Goal: Transaction & Acquisition: Purchase product/service

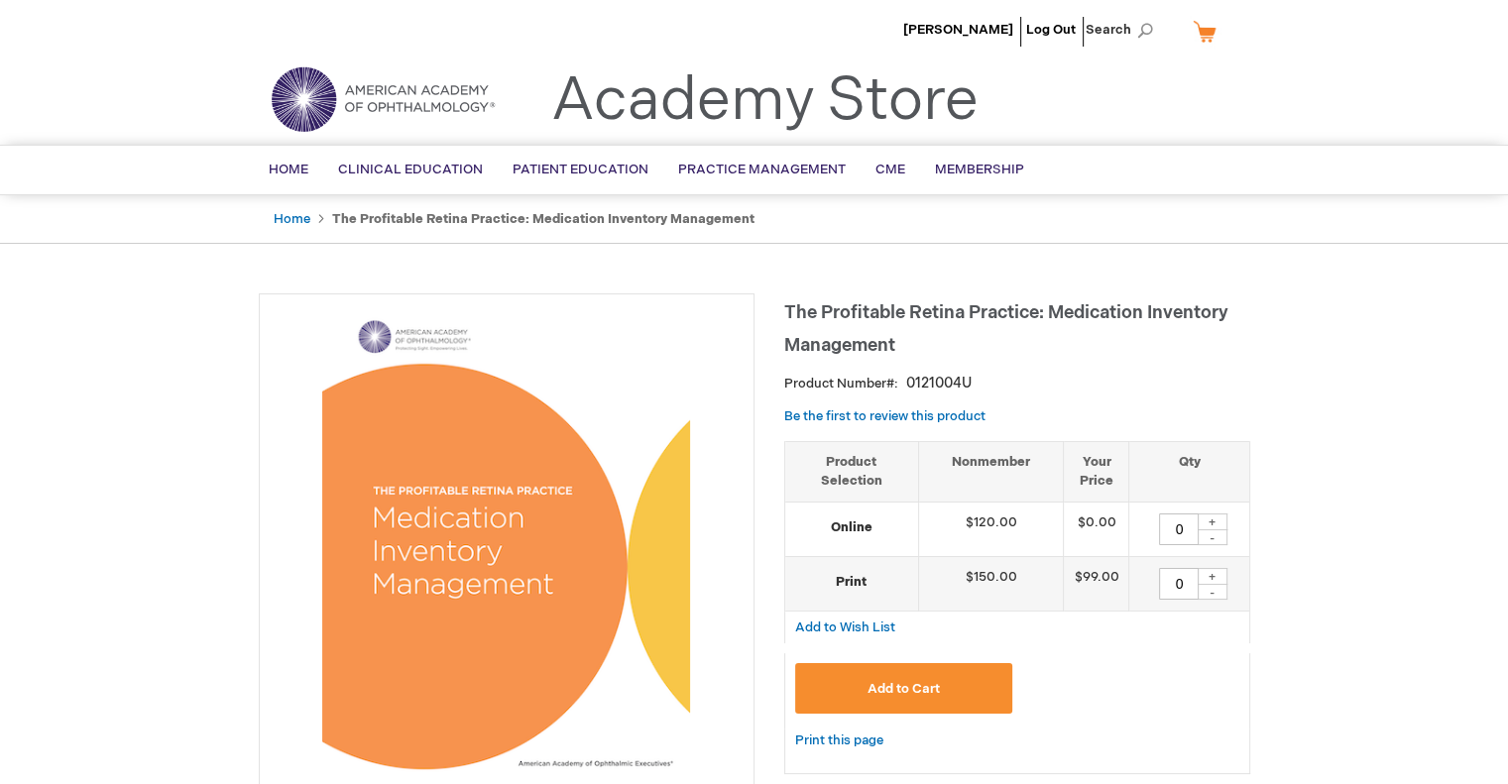
click at [1213, 514] on div "+" at bounding box center [1212, 521] width 30 height 17
type input "1"
click at [919, 692] on span "Add to Cart" at bounding box center [903, 689] width 72 height 16
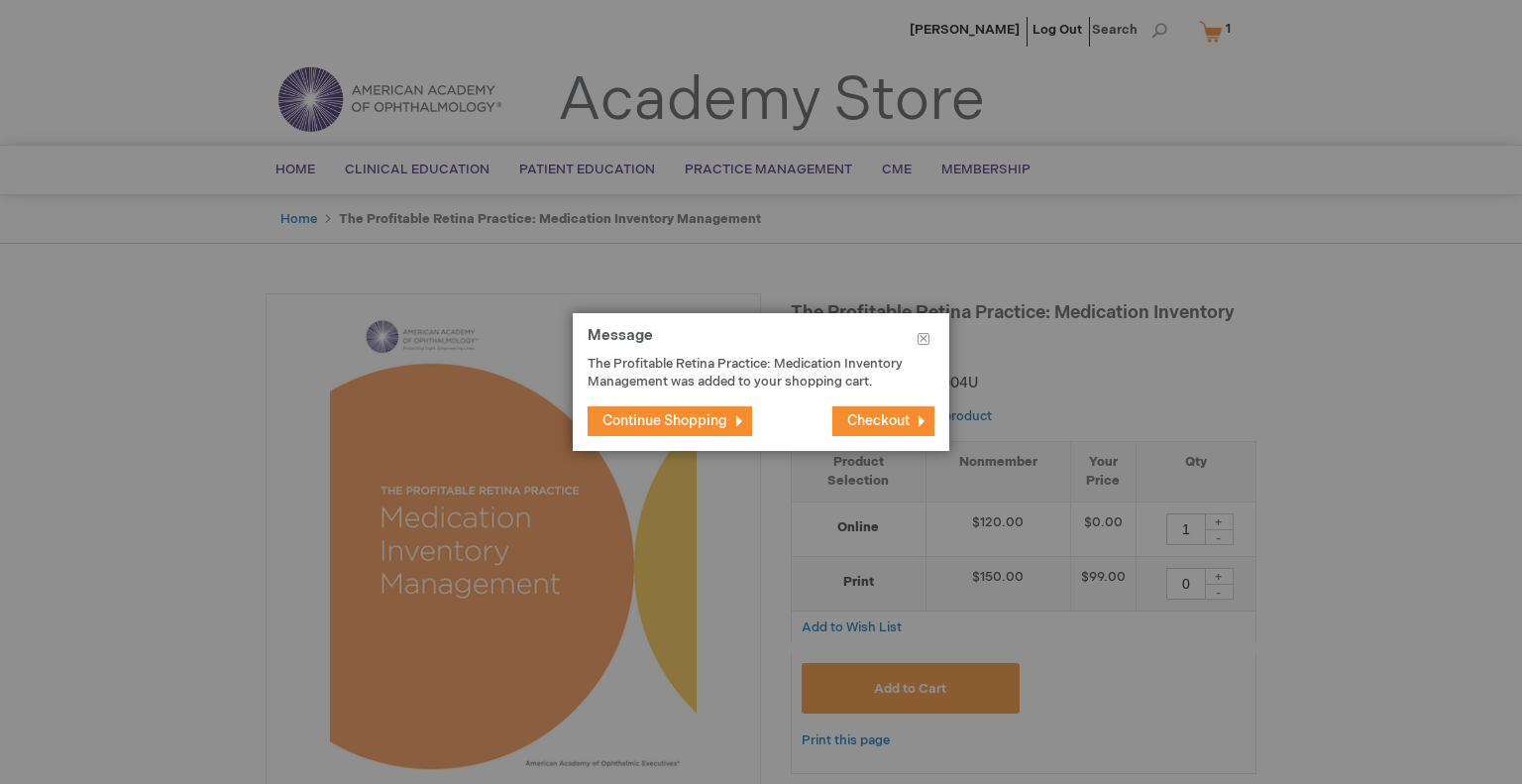
click at [892, 429] on span "Checkout" at bounding box center [878, 420] width 62 height 17
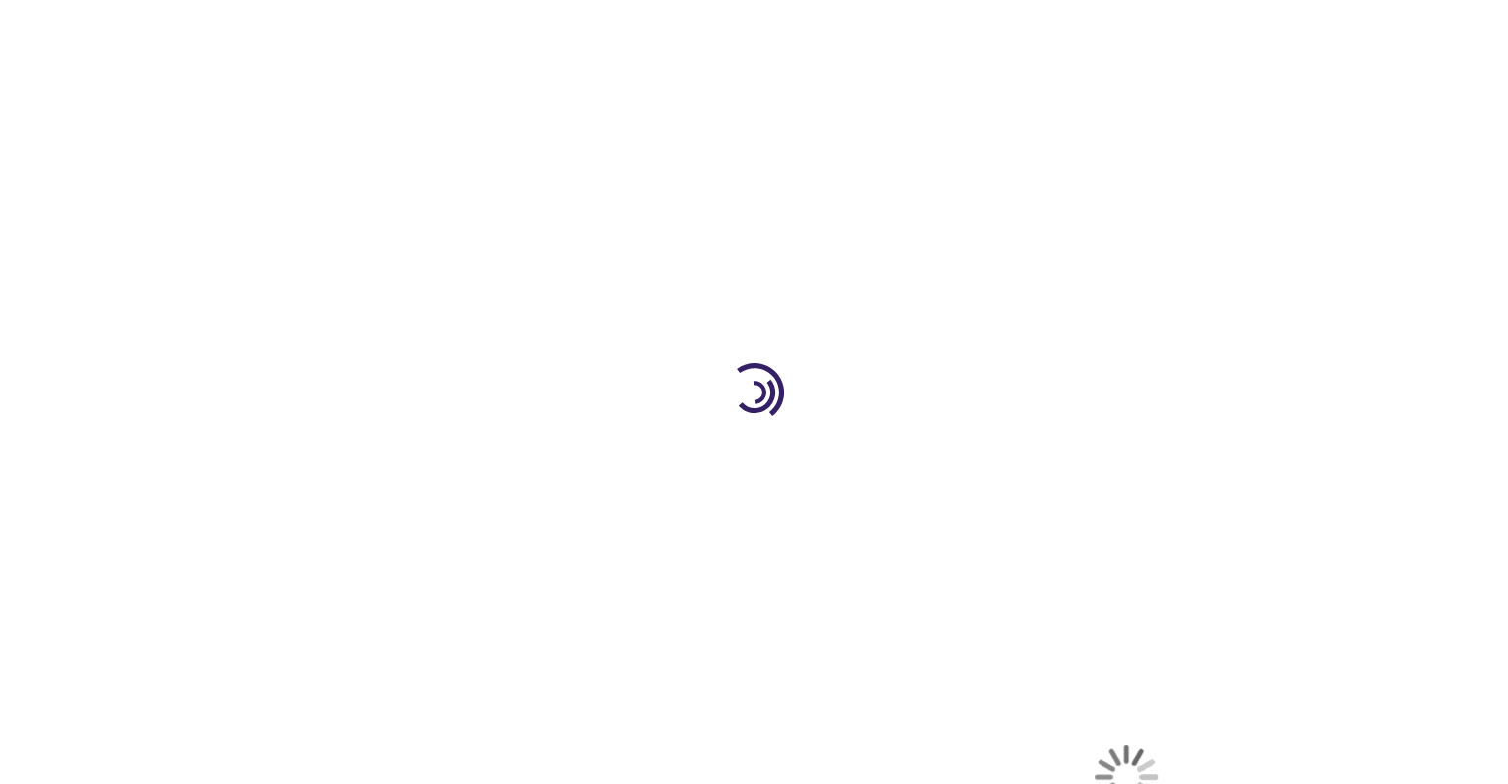
select select "US"
select select "54"
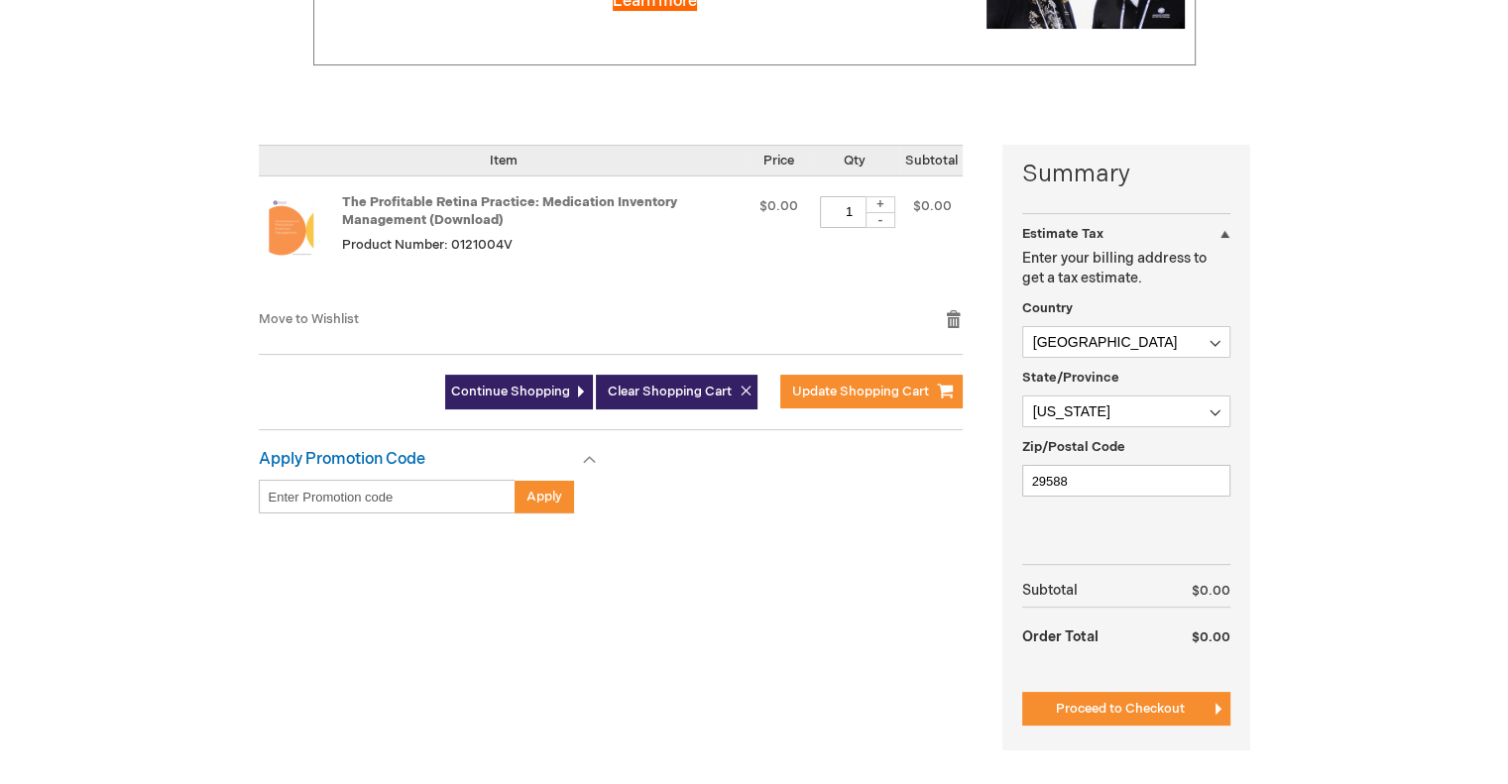
scroll to position [396, 0]
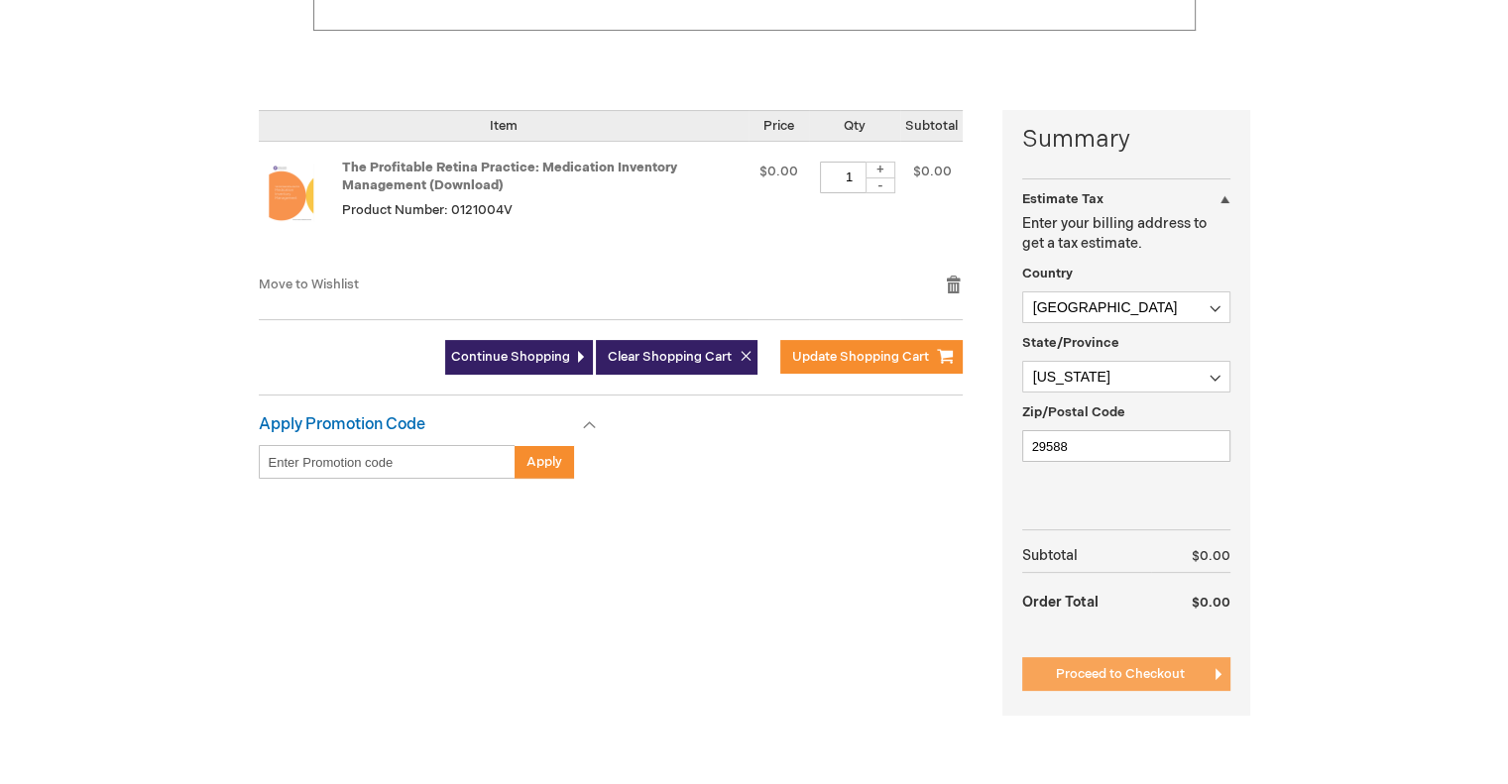
click at [1164, 673] on span "Proceed to Checkout" at bounding box center [1120, 674] width 129 height 16
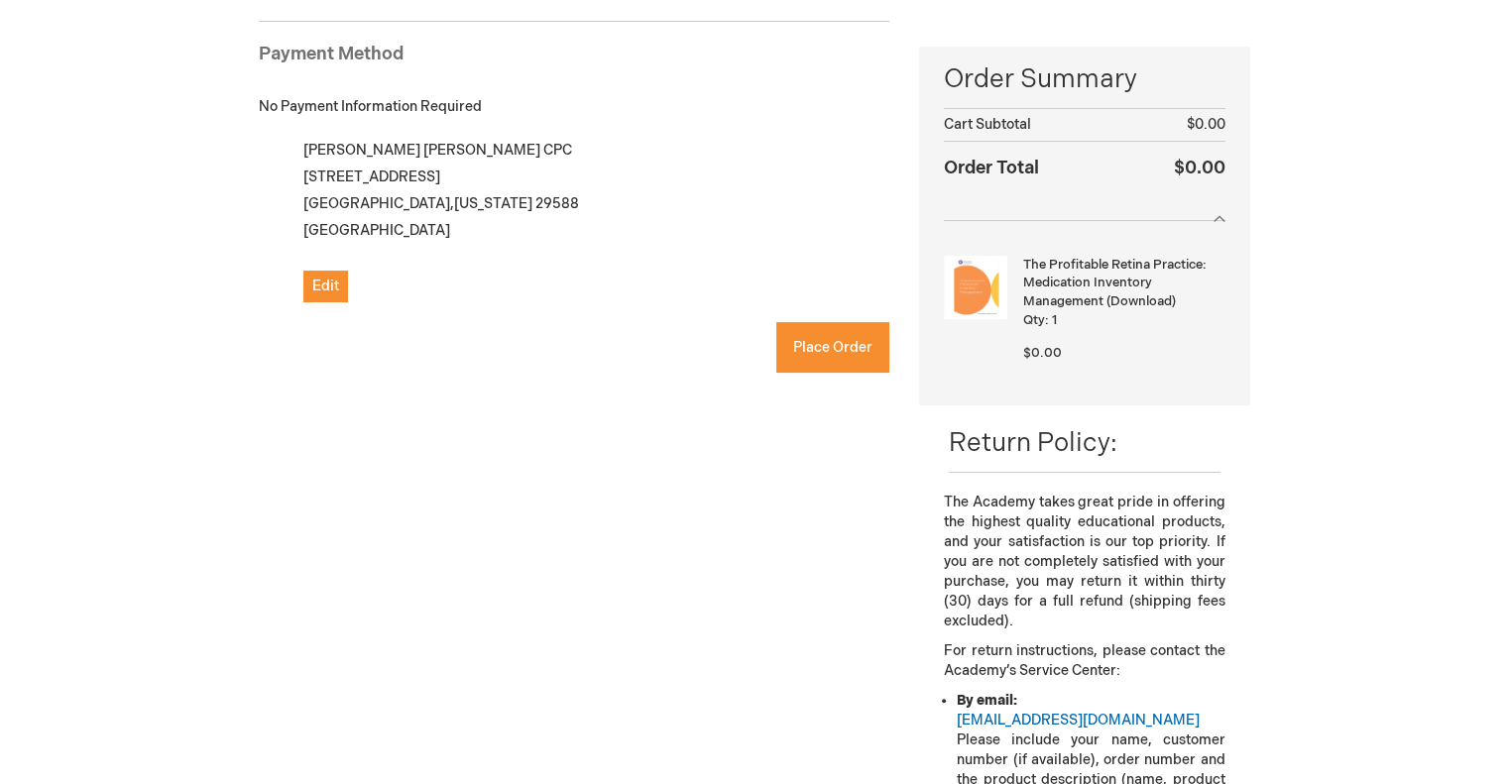
checkbox input "true"
click at [825, 348] on span "Place Order" at bounding box center [832, 347] width 79 height 17
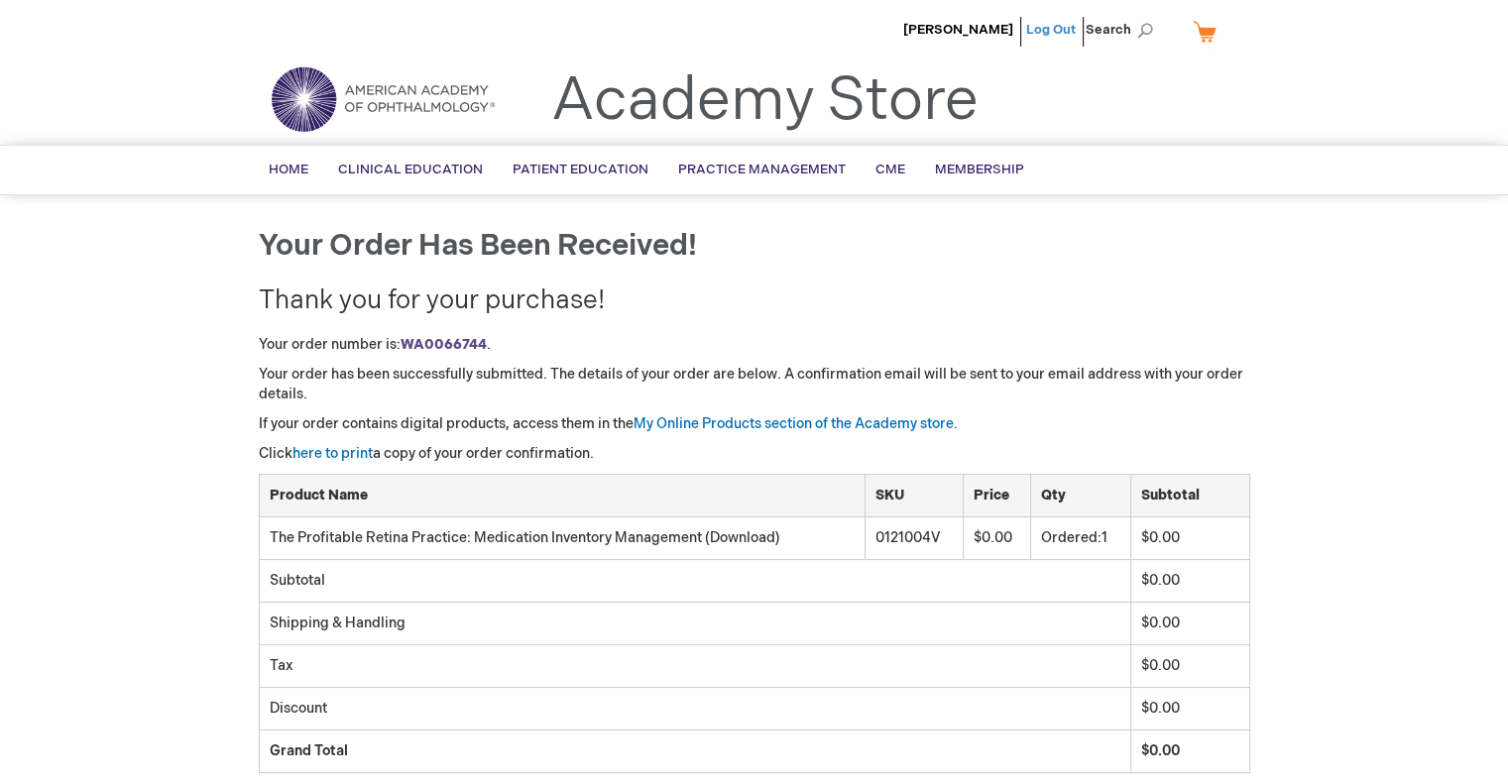
click at [1053, 27] on link "Log Out" at bounding box center [1051, 30] width 50 height 16
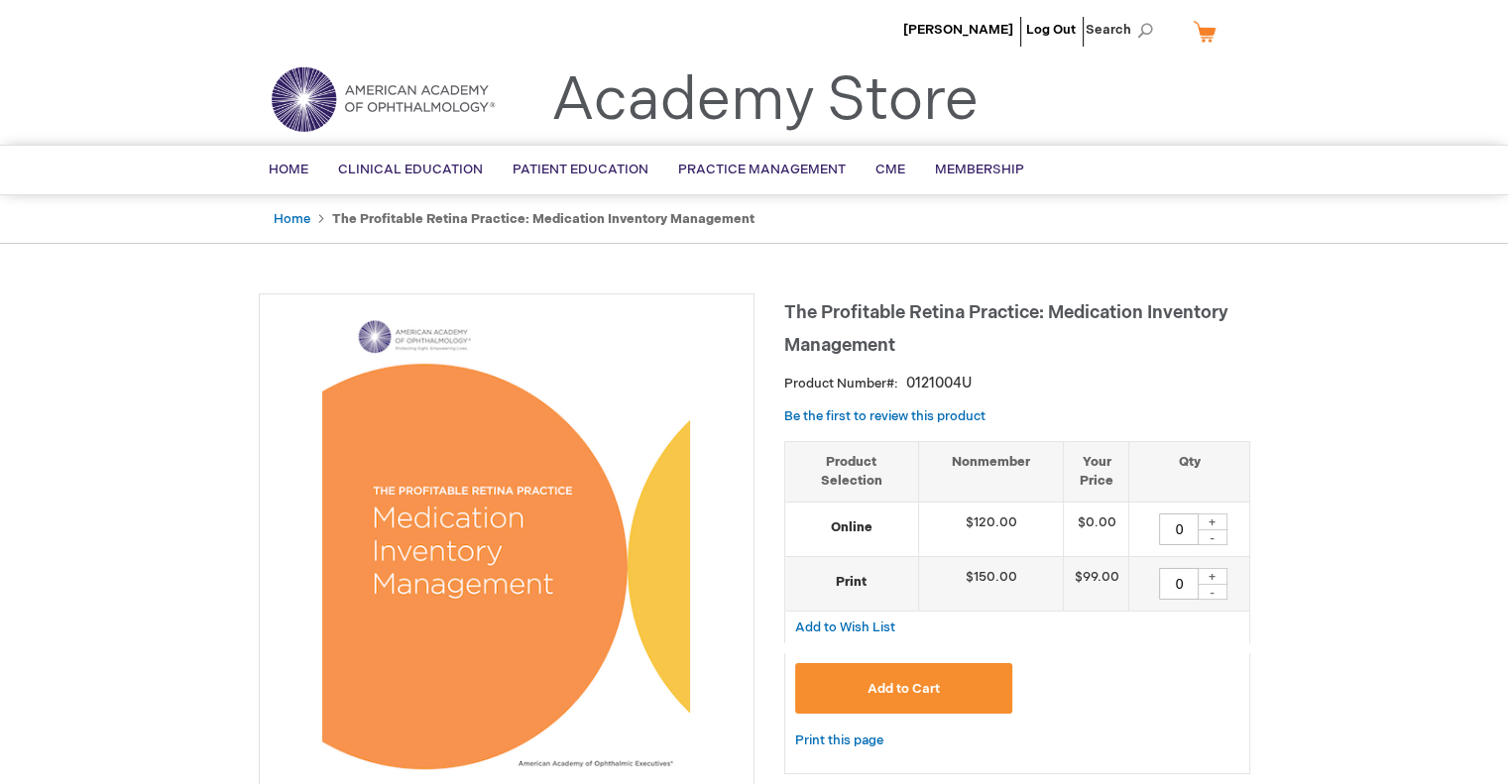
click at [1213, 518] on div "+" at bounding box center [1212, 521] width 30 height 17
type input "1"
click at [898, 696] on button "Add to Cart" at bounding box center [904, 688] width 218 height 51
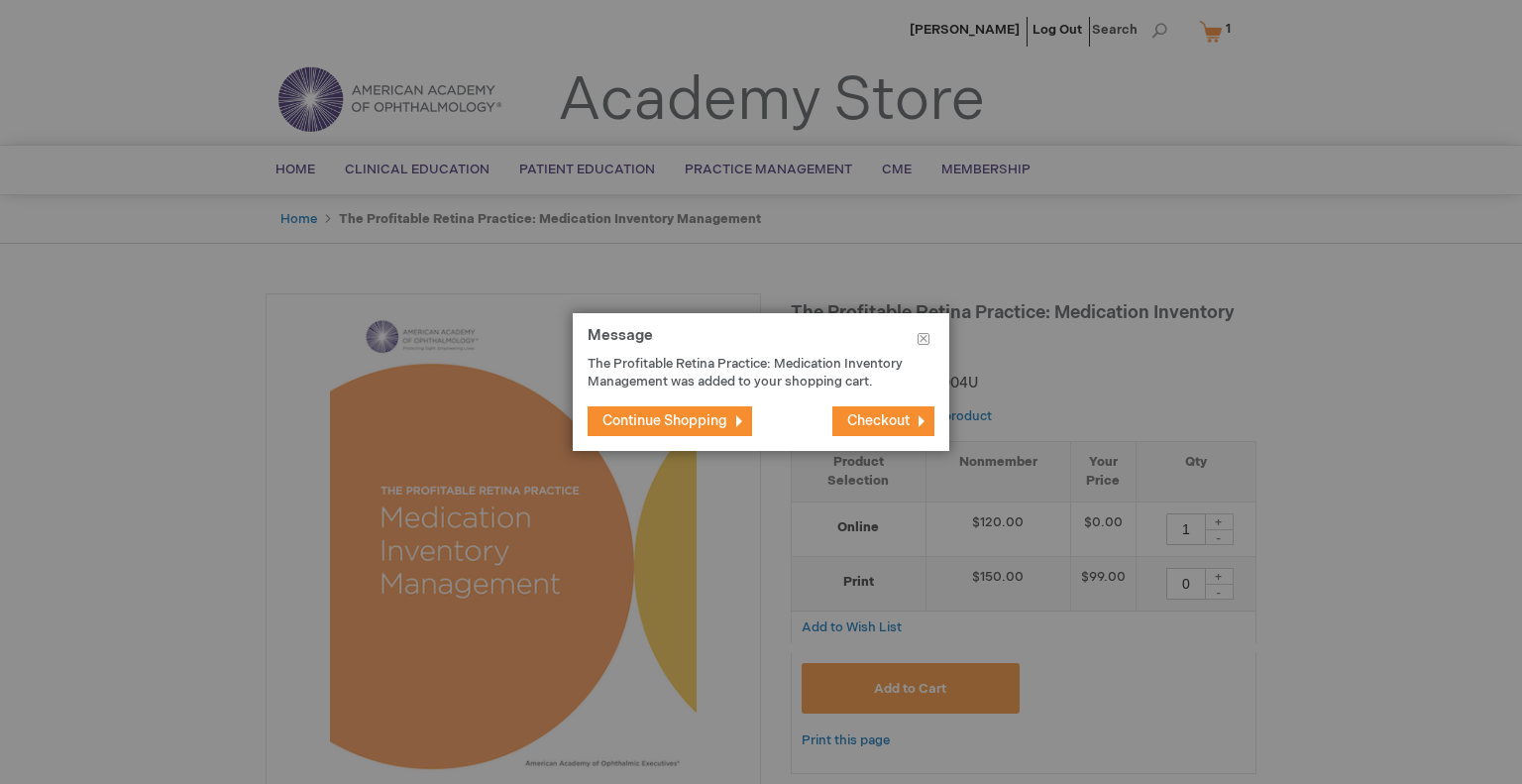
click at [891, 436] on button "Checkout" at bounding box center [884, 421] width 102 height 30
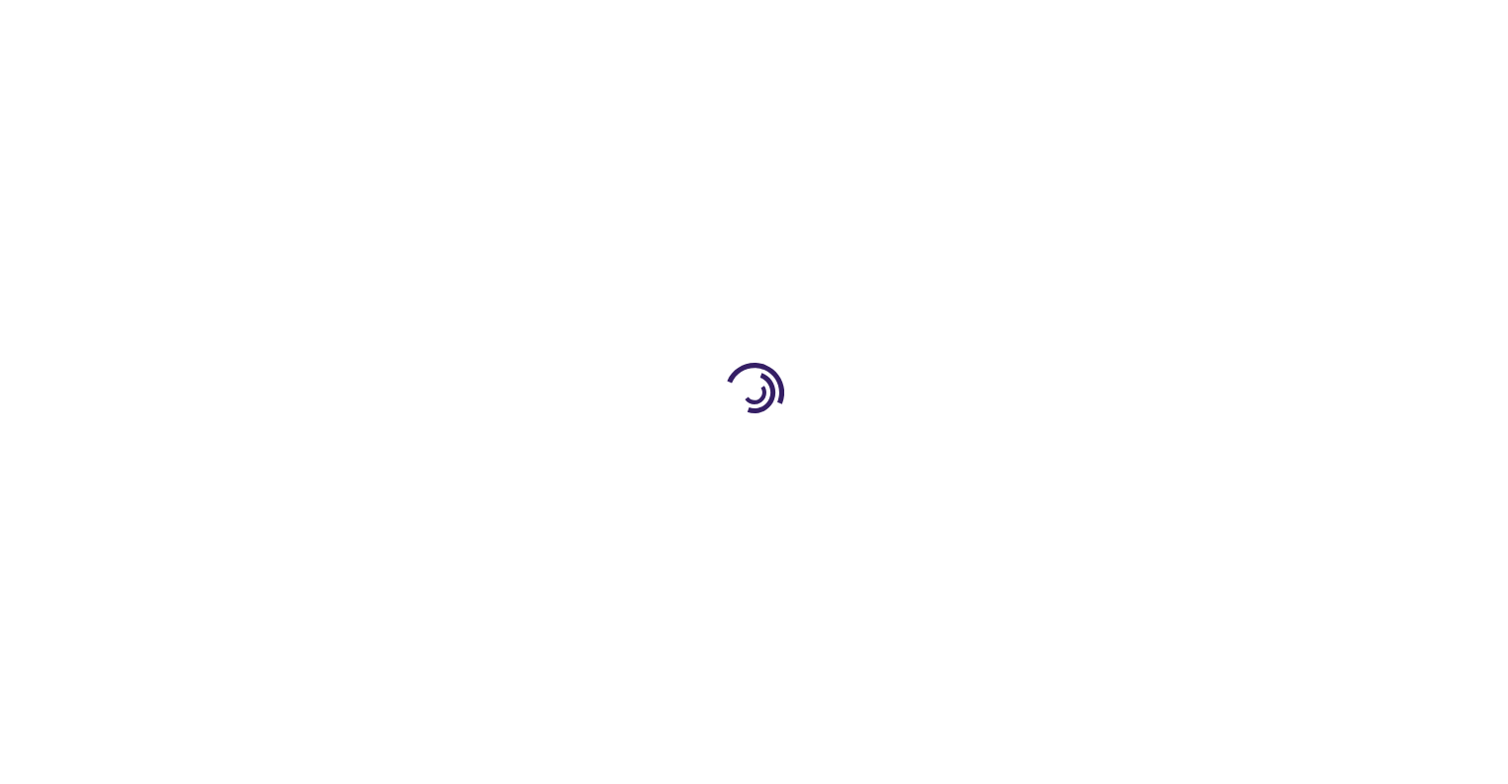
select select "US"
select select "54"
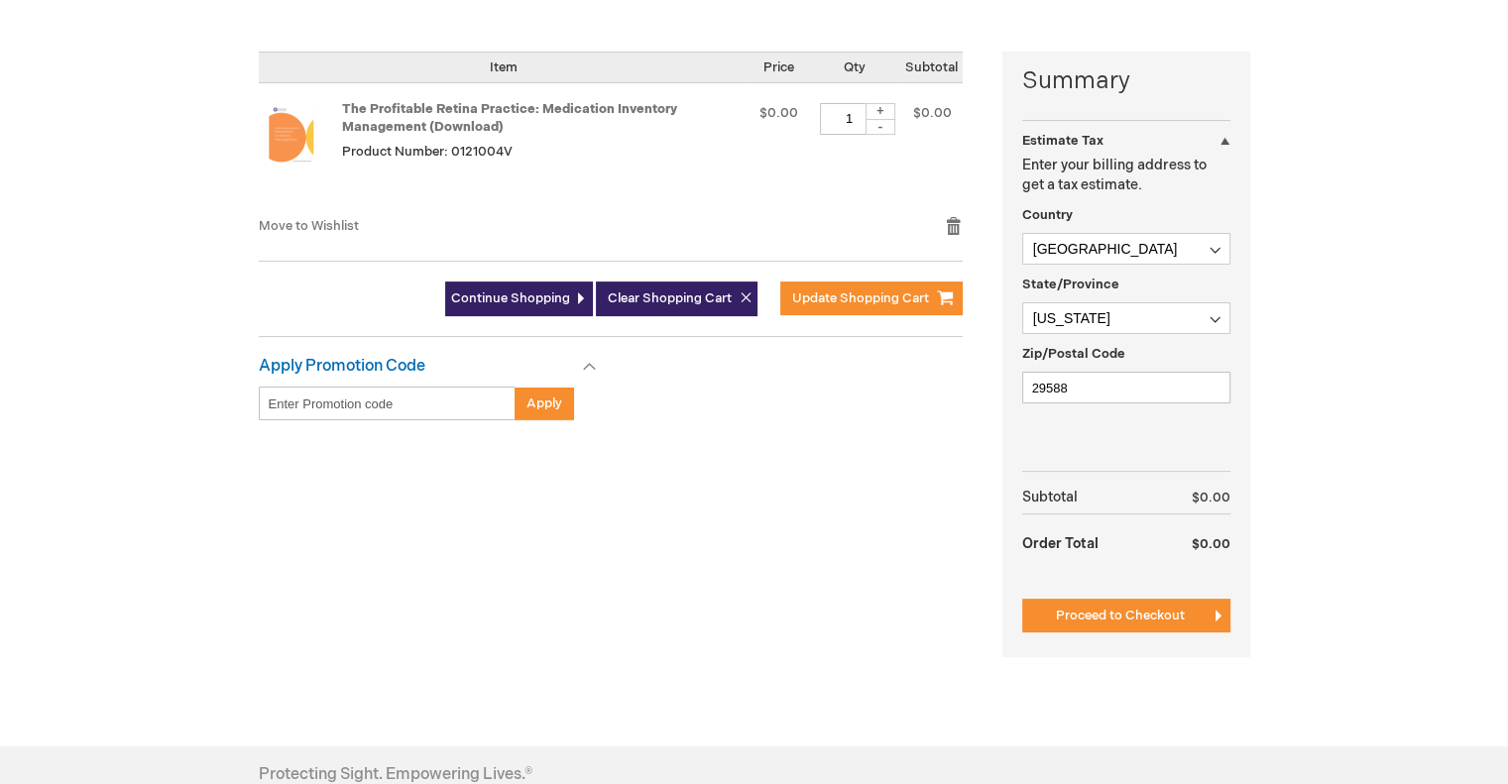
scroll to position [496, 0]
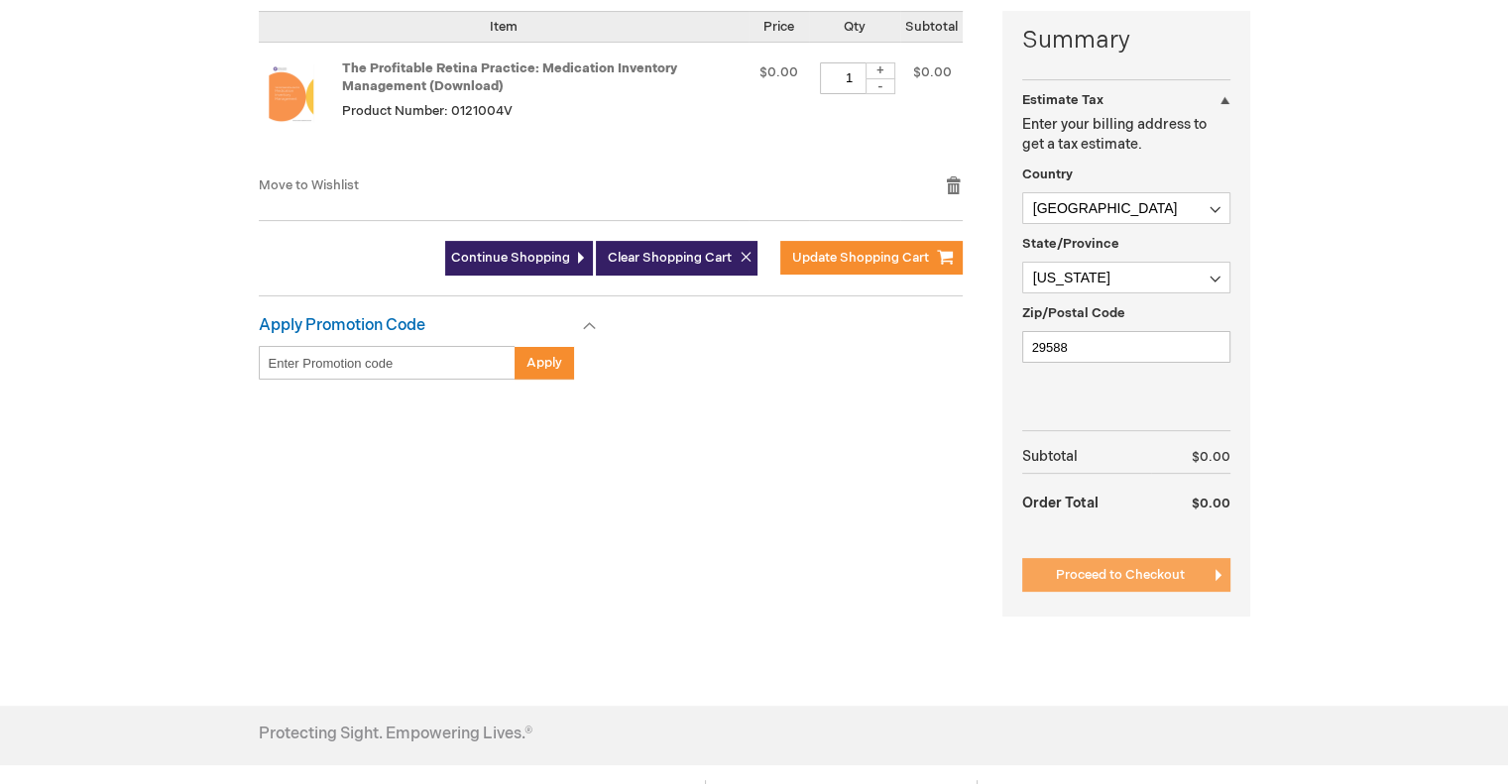
click at [1161, 578] on span "Proceed to Checkout" at bounding box center [1120, 575] width 129 height 16
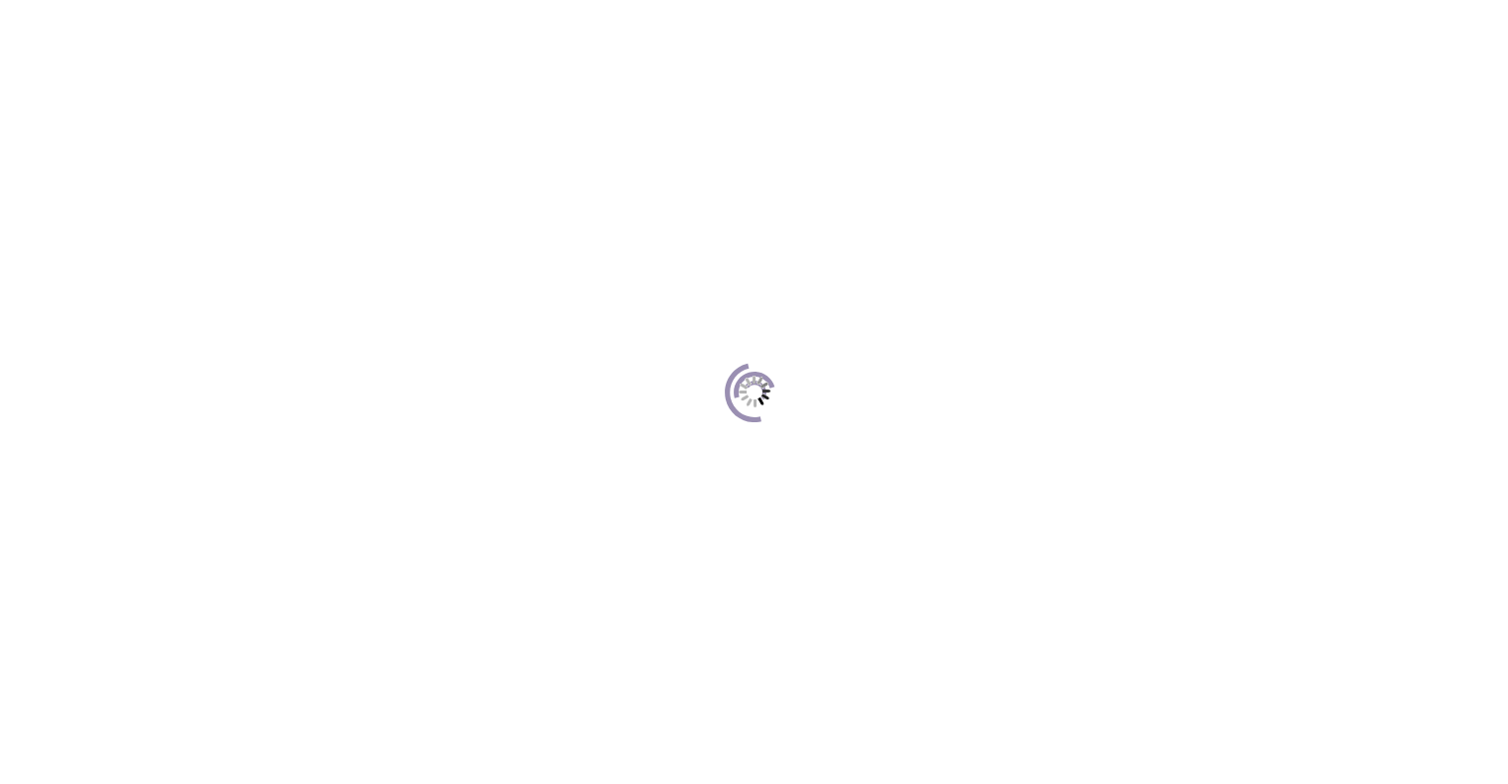
scroll to position [271, 0]
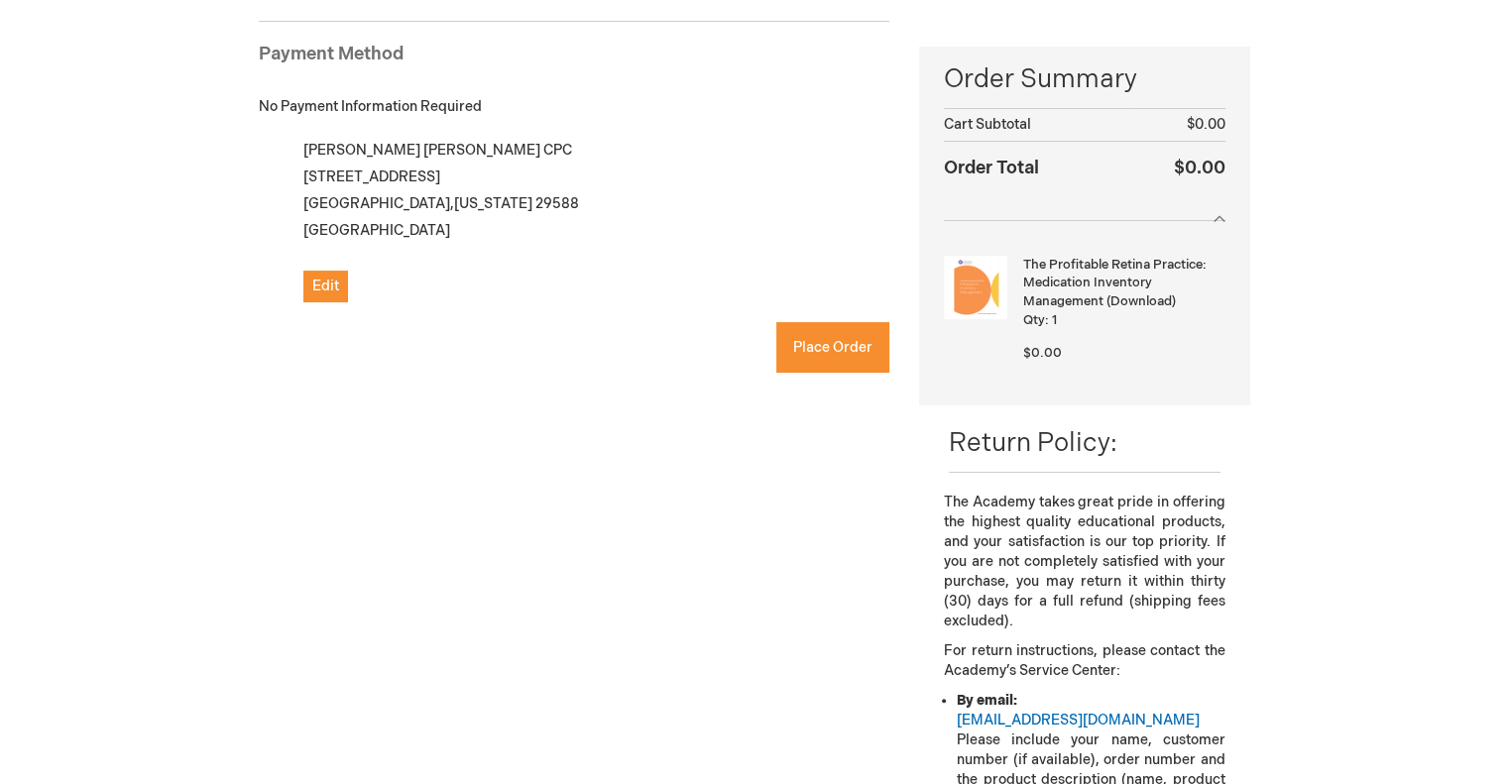
checkbox input "true"
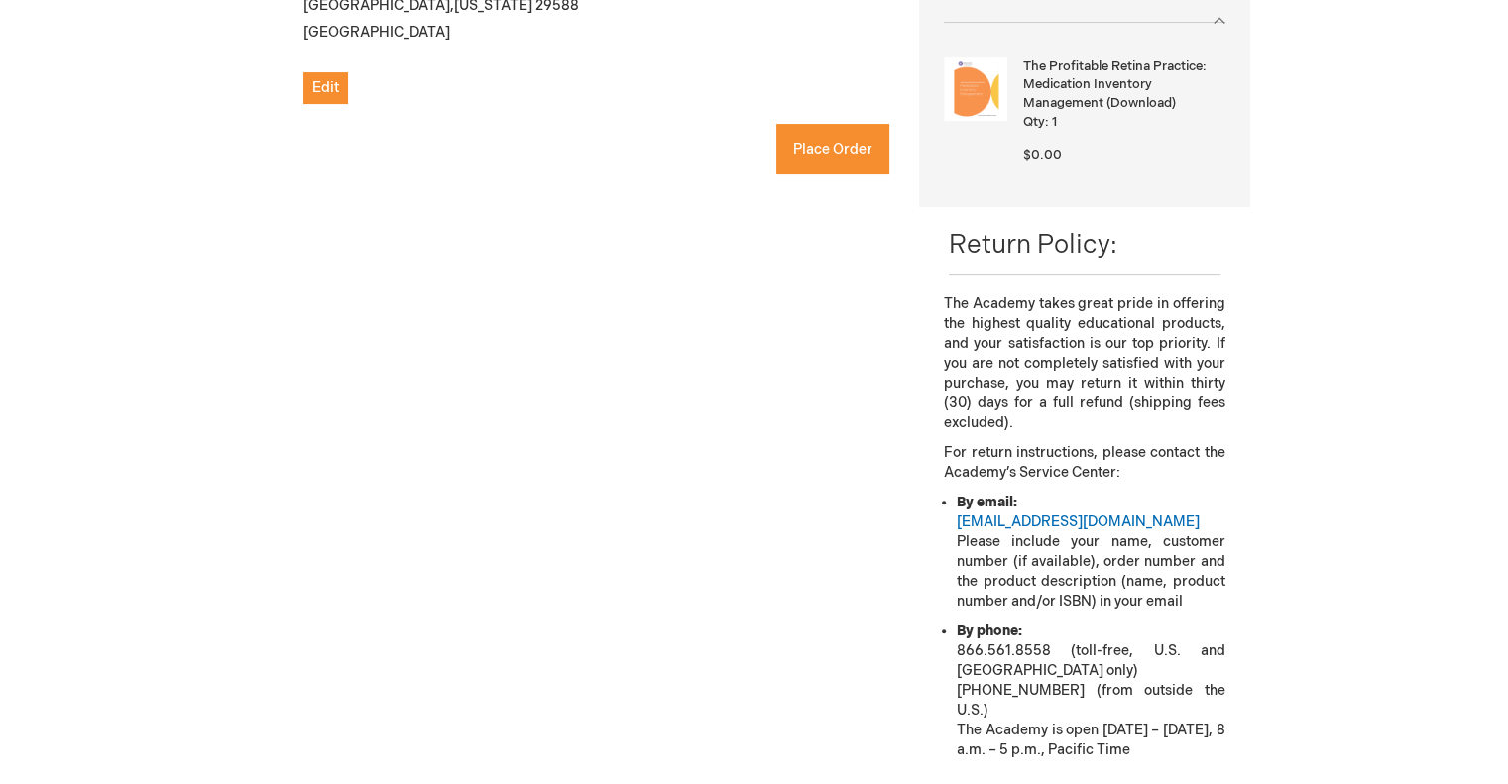
scroll to position [370, 0]
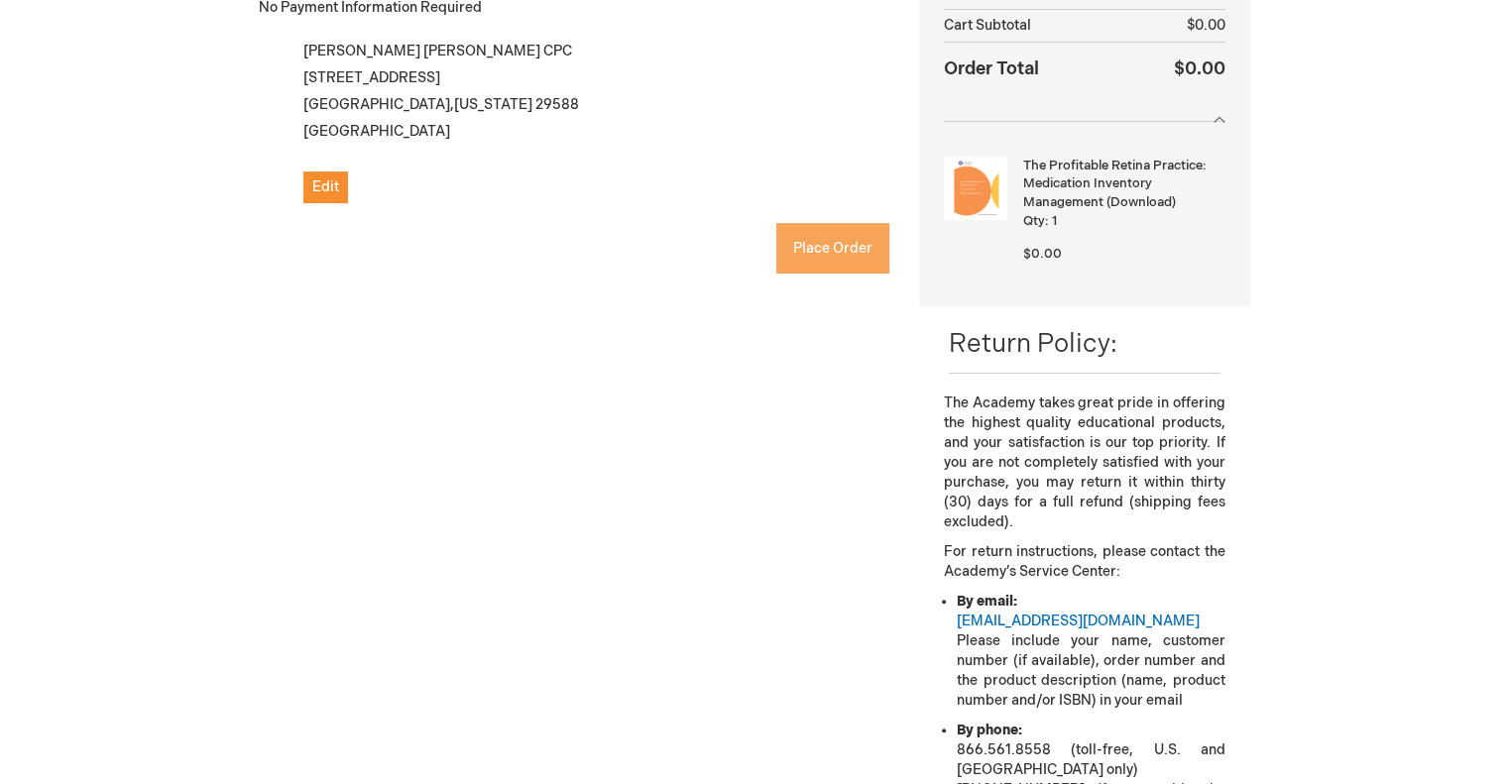
click at [844, 253] on span "Place Order" at bounding box center [832, 248] width 79 height 17
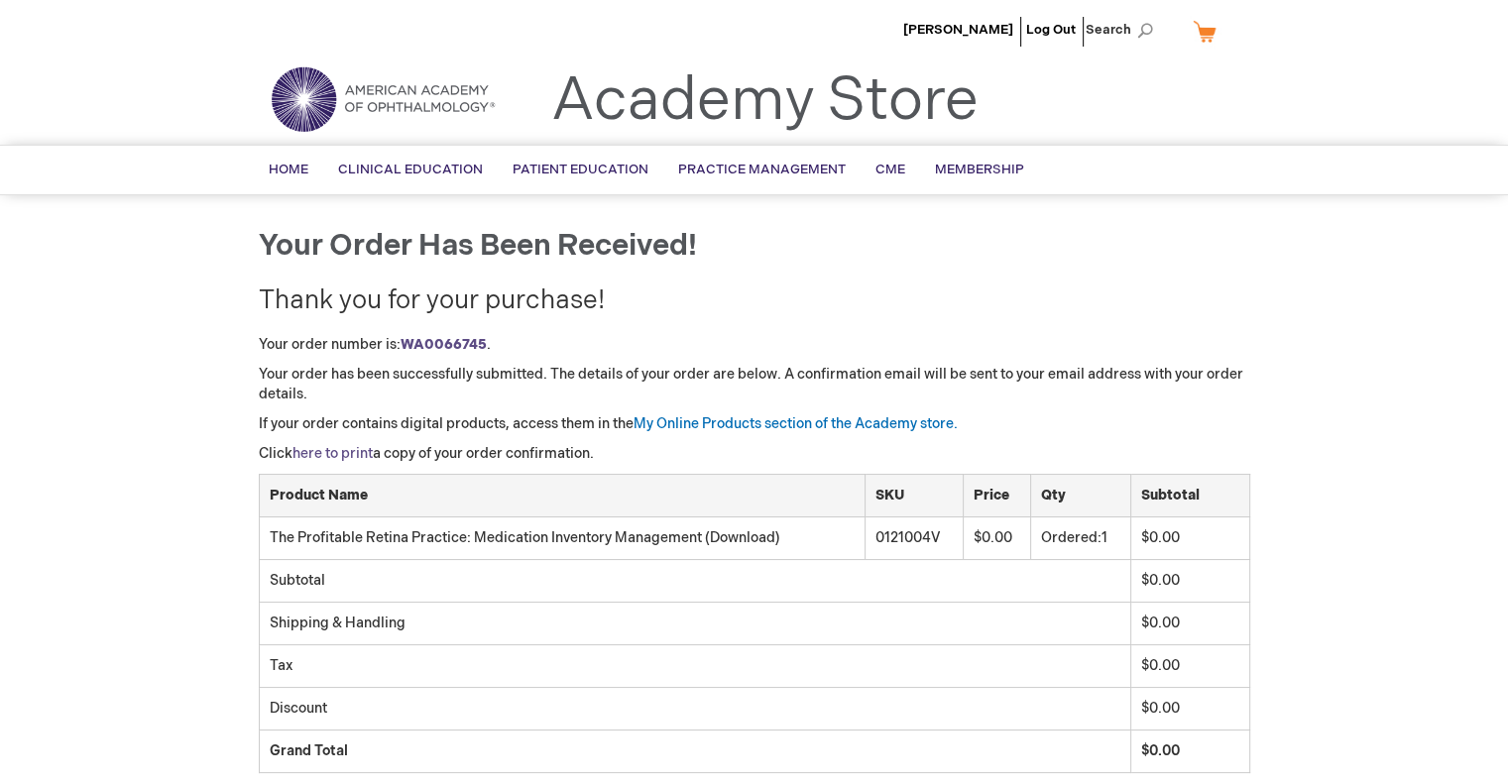
click at [344, 455] on link "here to print" at bounding box center [332, 453] width 80 height 17
click at [742, 423] on link "My Online Products section of the Academy store." at bounding box center [795, 423] width 324 height 17
